Goal: Information Seeking & Learning: Find specific fact

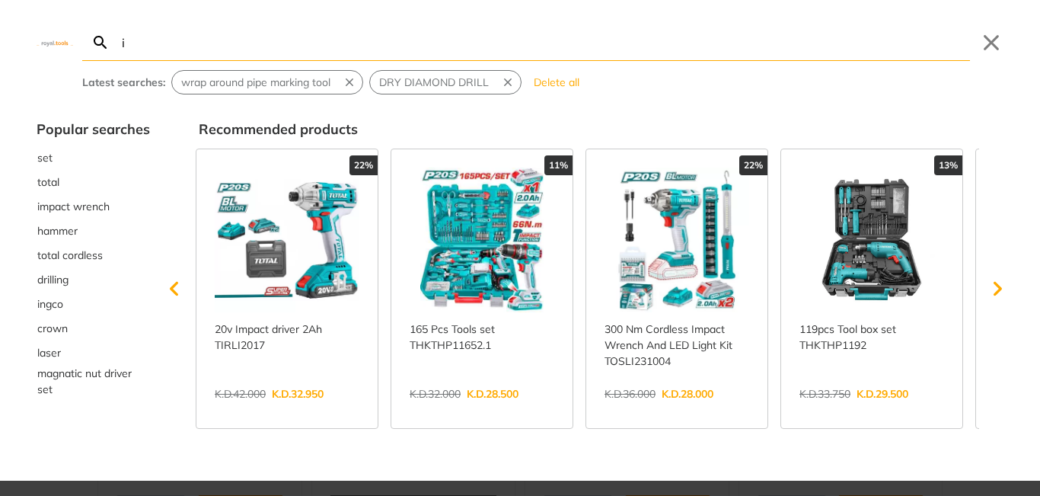
type input "i"
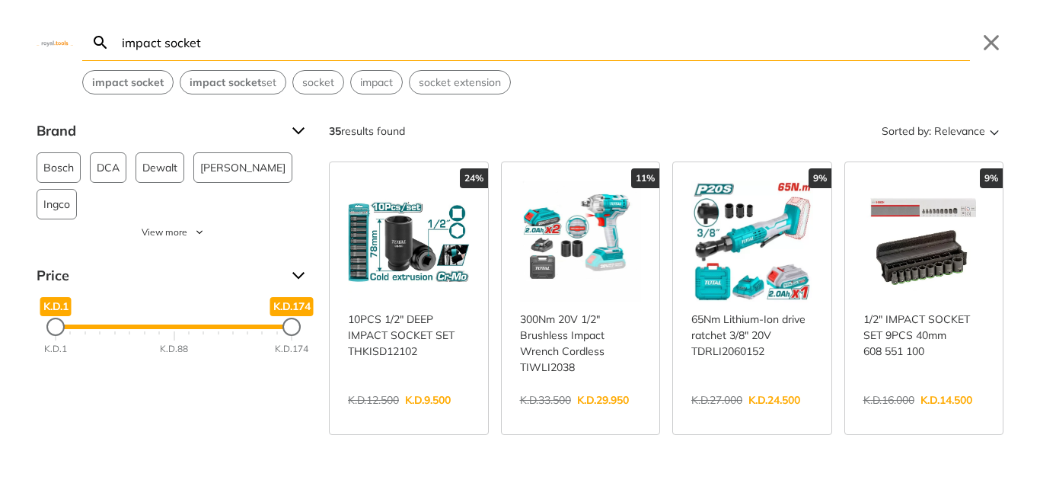
type input "impact socket"
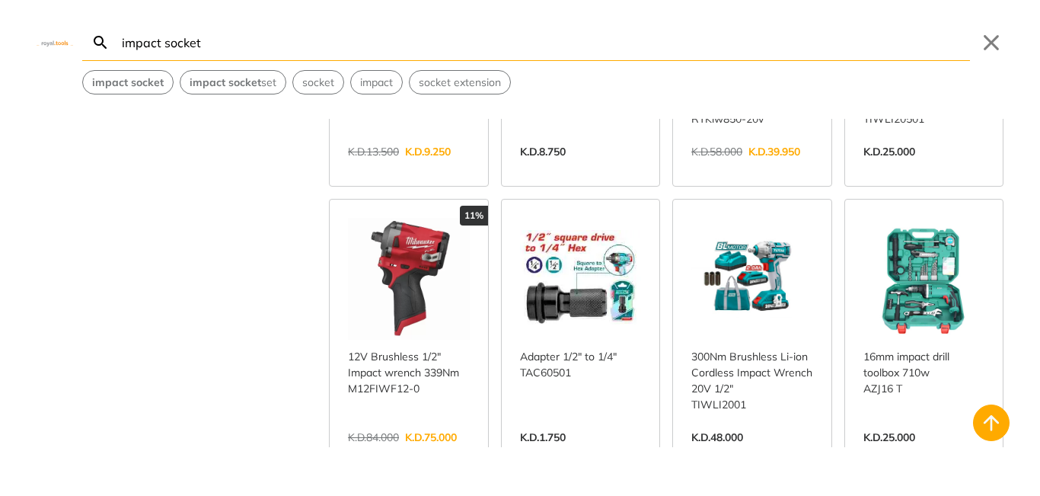
scroll to position [837, 0]
